Goal: Navigation & Orientation: Understand site structure

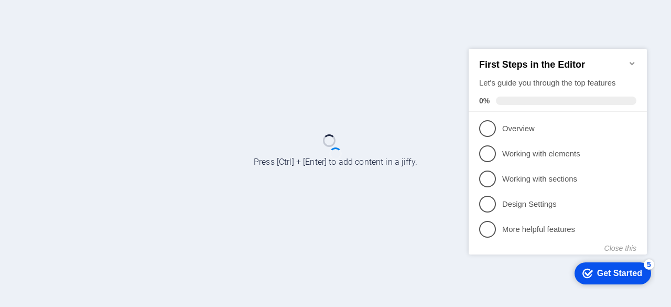
click at [608, 272] on div "Get Started" at bounding box center [619, 273] width 45 height 9
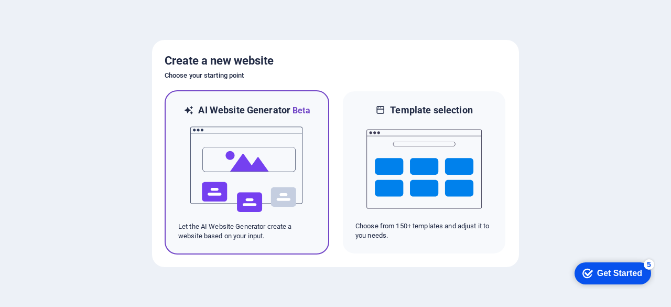
click at [317, 217] on div "AI Website Generator Beta Let the AI Website Generator create a website based o…" at bounding box center [247, 172] width 165 height 164
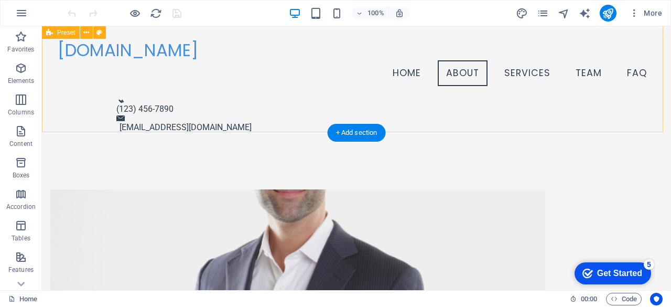
scroll to position [367, 0]
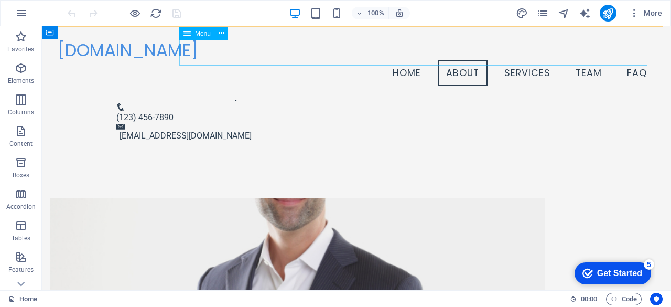
click at [518, 60] on nav "Home About Services Team FAQ" at bounding box center [357, 73] width 598 height 26
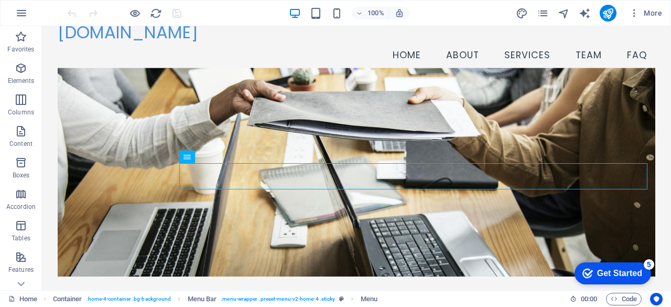
scroll to position [0, 0]
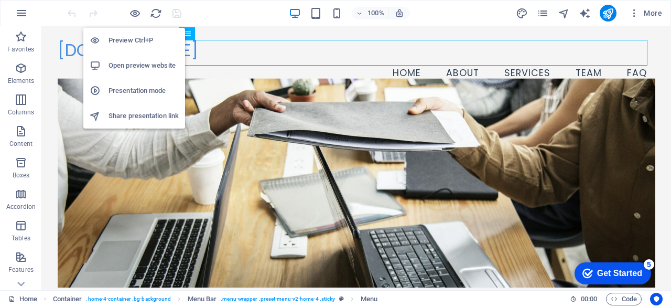
click at [138, 38] on h6 "Preview Ctrl+P" at bounding box center [144, 40] width 70 height 13
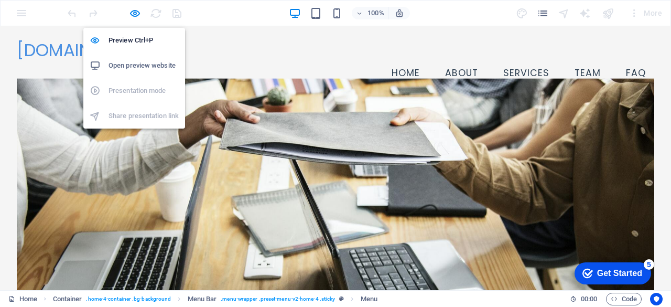
click at [138, 66] on h6 "Open preview website" at bounding box center [144, 65] width 70 height 13
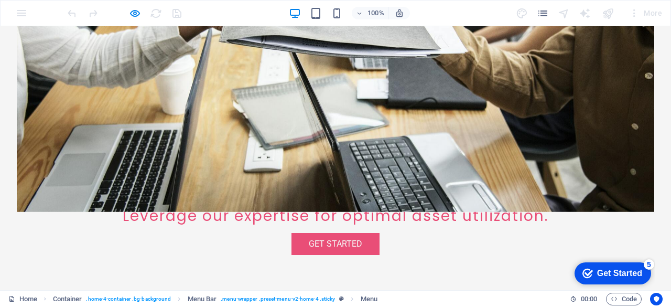
scroll to position [210, 0]
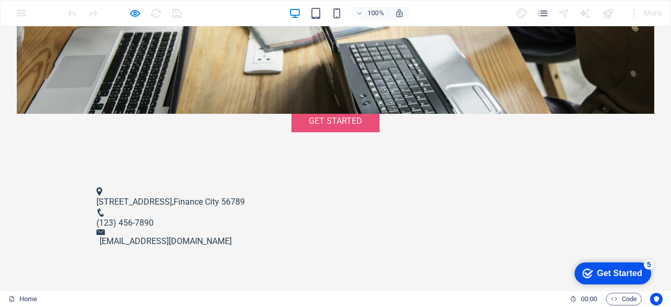
scroll to position [315, 0]
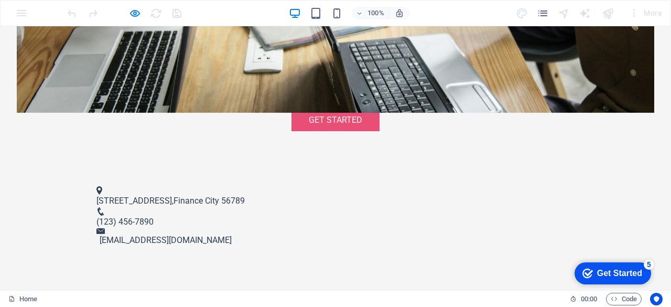
click at [610, 275] on div "Get Started" at bounding box center [619, 273] width 45 height 9
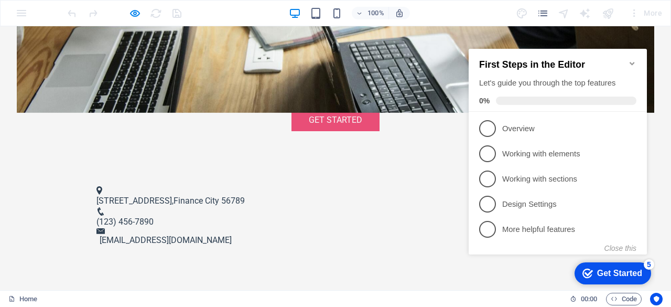
click at [605, 272] on div "Get Started" at bounding box center [619, 273] width 45 height 9
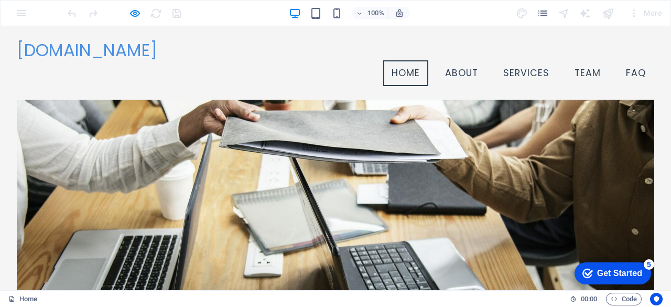
scroll to position [0, 0]
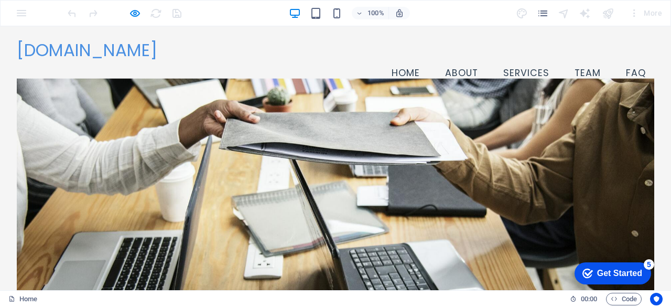
click at [101, 52] on span "[DOMAIN_NAME]" at bounding box center [87, 50] width 141 height 24
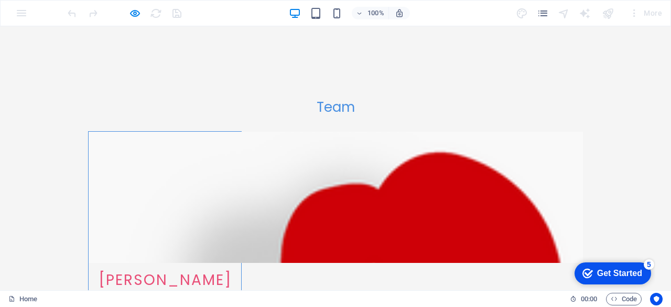
scroll to position [1996, 0]
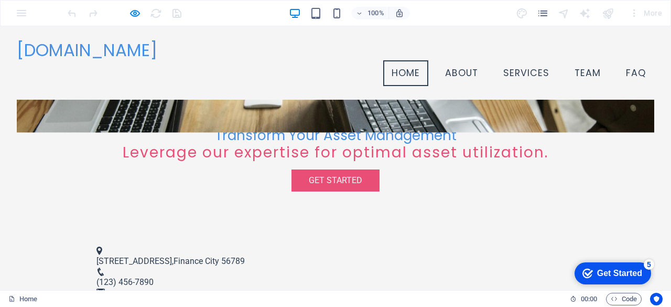
scroll to position [150, 0]
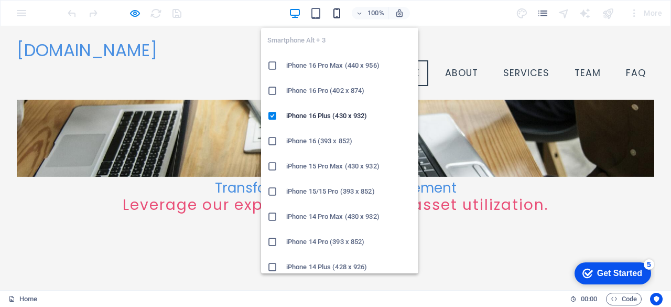
click at [339, 16] on icon "button" at bounding box center [337, 13] width 12 height 12
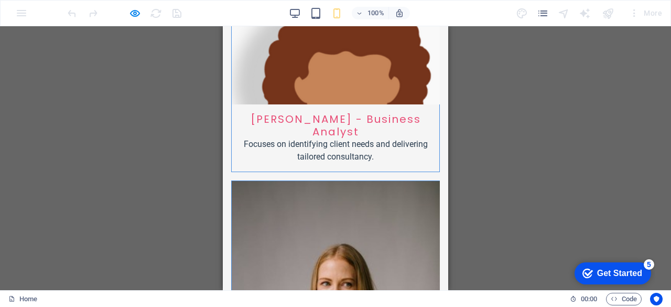
scroll to position [2098, 0]
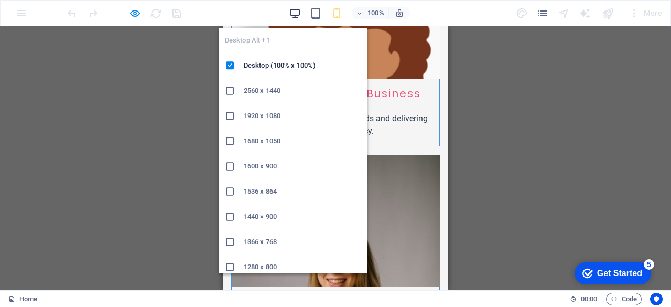
click at [296, 16] on icon "button" at bounding box center [295, 13] width 12 height 12
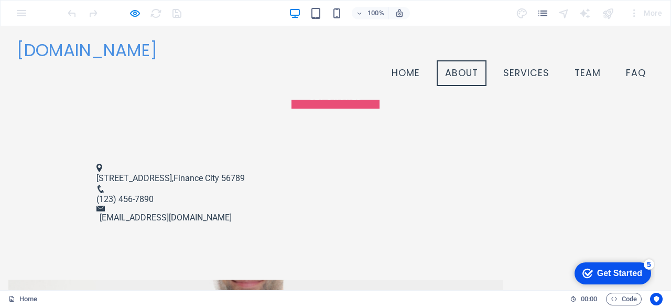
scroll to position [212, 0]
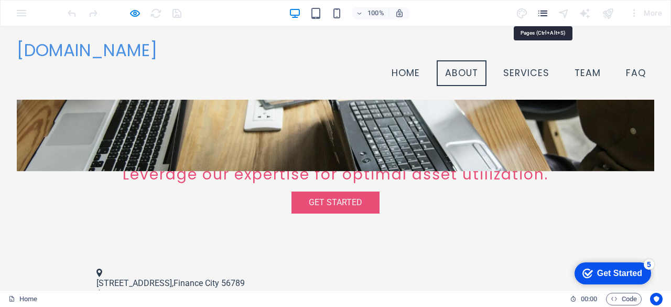
click at [542, 14] on icon "pages" at bounding box center [543, 13] width 12 height 12
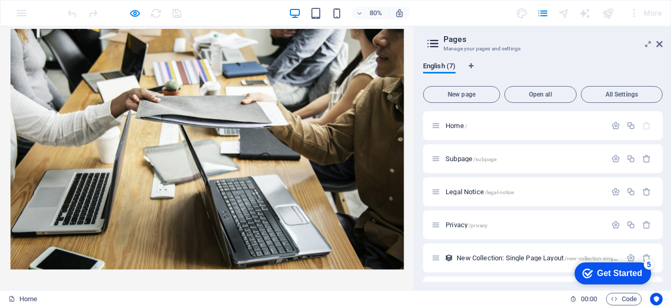
scroll to position [2, 0]
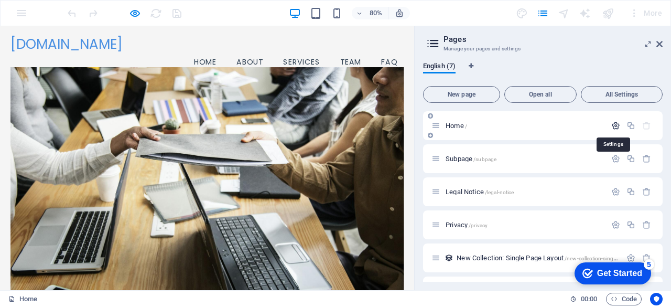
click at [612, 125] on icon "button" at bounding box center [616, 125] width 9 height 9
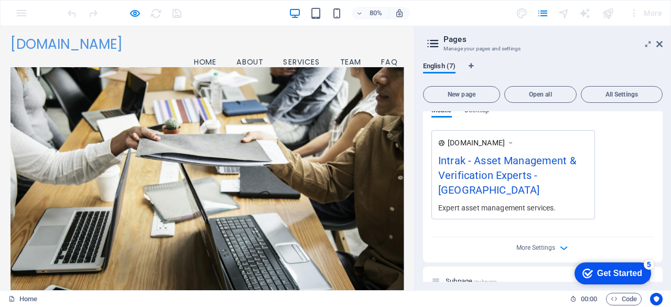
scroll to position [315, 0]
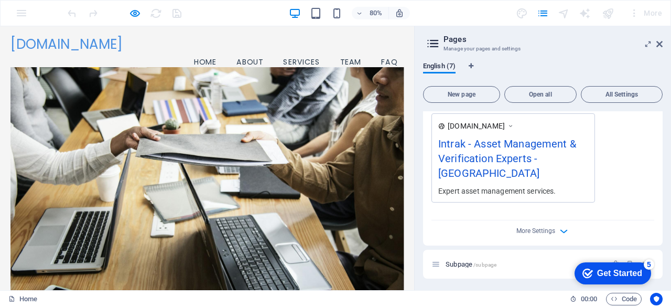
click at [533, 148] on div "Intrak - Asset Management & Verification Experts - Berlin" at bounding box center [514, 161] width 150 height 50
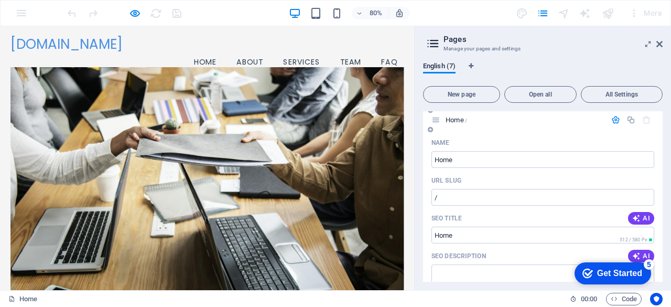
scroll to position [0, 0]
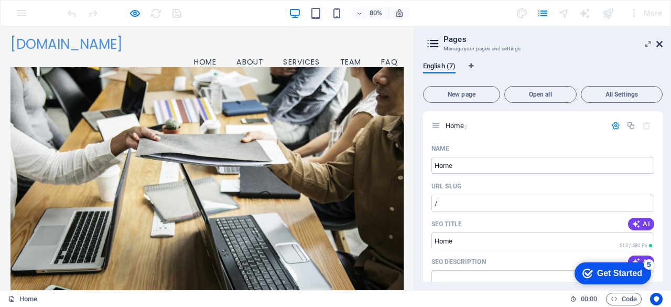
click at [659, 44] on icon at bounding box center [660, 44] width 6 height 8
